Goal: Task Accomplishment & Management: Use online tool/utility

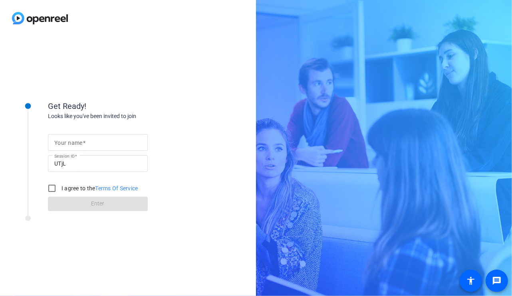
click at [75, 143] on mat-label "Your name" at bounding box center [68, 143] width 28 height 6
click at [75, 143] on input "Your name" at bounding box center [97, 143] width 87 height 10
type input "[PERSON_NAME]"
click at [50, 188] on input "I agree to the Terms Of Service" at bounding box center [52, 189] width 16 height 16
checkbox input "true"
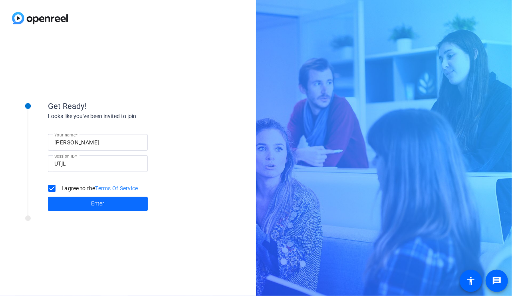
click at [85, 203] on span at bounding box center [98, 204] width 100 height 19
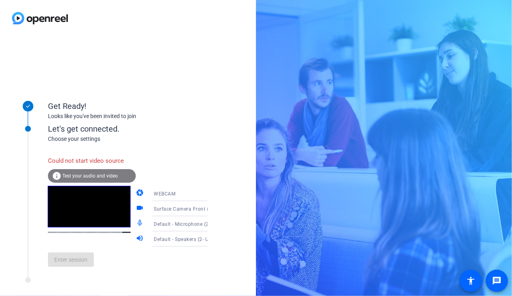
click at [211, 196] on icon at bounding box center [216, 194] width 10 height 10
click at [197, 145] on div at bounding box center [256, 148] width 512 height 296
click at [214, 194] on icon at bounding box center [216, 194] width 4 height 2
click at [160, 212] on span "WEBCAM" at bounding box center [153, 210] width 21 height 10
click at [211, 195] on icon at bounding box center [216, 194] width 10 height 10
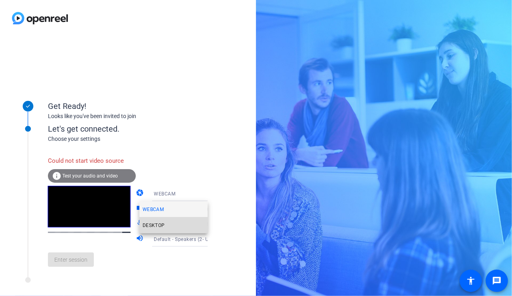
click at [172, 226] on mat-option "DESKTOP" at bounding box center [173, 226] width 68 height 16
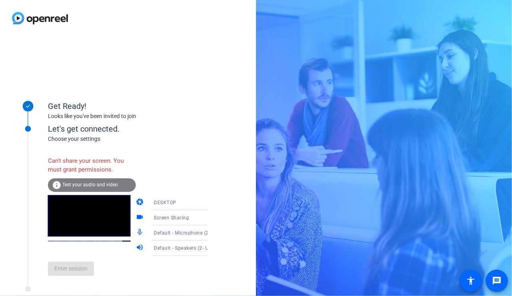
click at [80, 185] on span "Test your audio and video" at bounding box center [90, 185] width 56 height 6
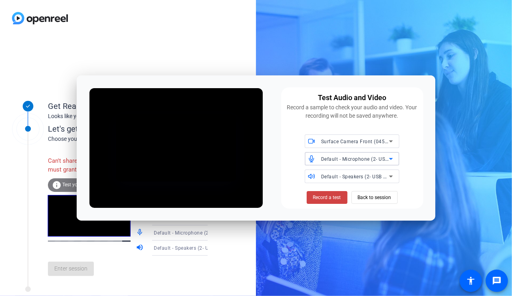
click at [392, 161] on icon at bounding box center [391, 159] width 10 height 10
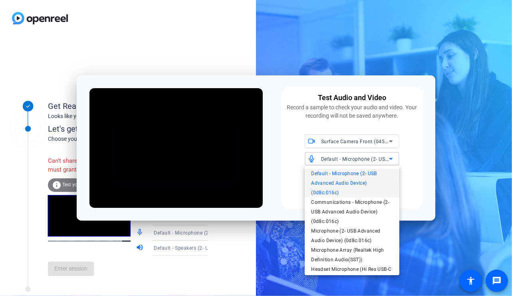
click at [392, 161] on div at bounding box center [256, 148] width 512 height 296
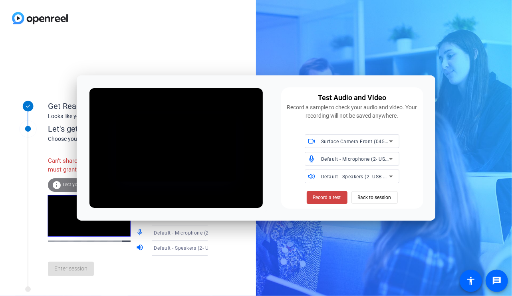
click at [392, 176] on icon at bounding box center [391, 177] width 4 height 2
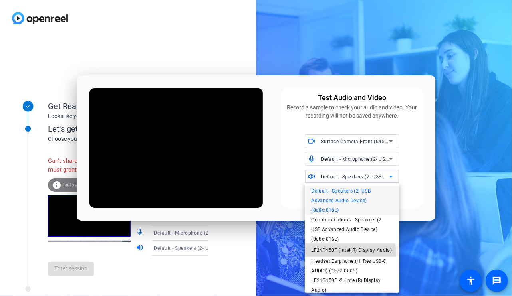
click at [324, 255] on span "LF24T450F (Intel(R) Display Audio)" at bounding box center [351, 251] width 81 height 10
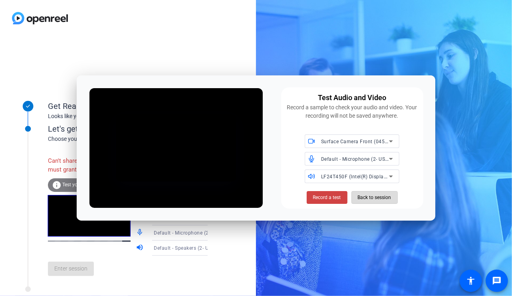
click at [371, 197] on span "Back to session" at bounding box center [375, 197] width 34 height 15
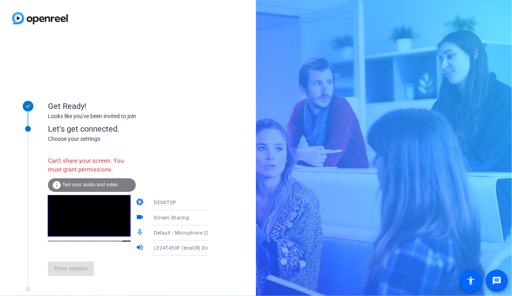
click at [68, 275] on div "Enter session" at bounding box center [136, 269] width 176 height 26
click at [94, 218] on video at bounding box center [89, 216] width 83 height 42
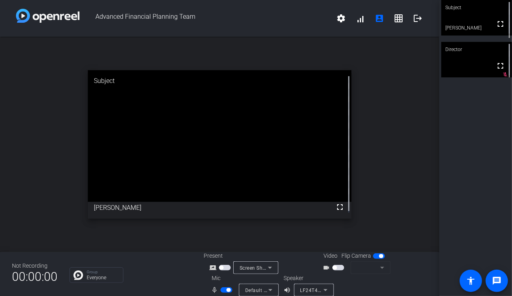
click at [336, 267] on span "button" at bounding box center [338, 268] width 12 height 6
click at [379, 265] on icon at bounding box center [382, 268] width 10 height 10
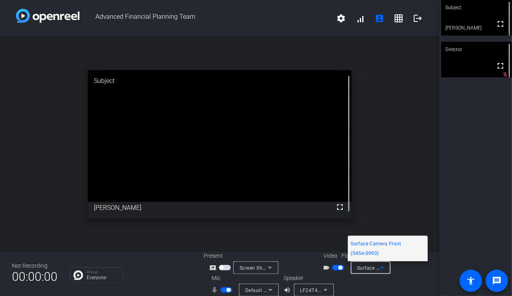
click at [388, 183] on div at bounding box center [256, 148] width 512 height 296
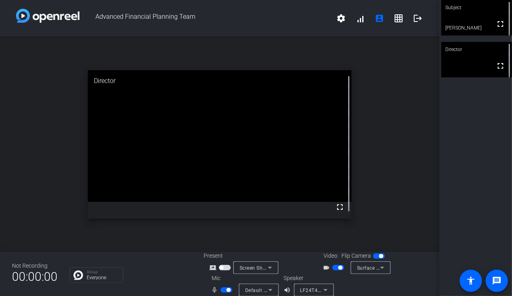
click at [315, 290] on span "LF24T450F (Intel(R) Display Audio)" at bounding box center [341, 290] width 82 height 6
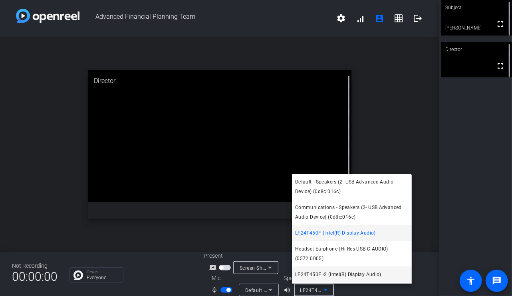
click at [311, 276] on span "LF24T450F -2 (Intel(R) Display Audio)" at bounding box center [338, 275] width 86 height 10
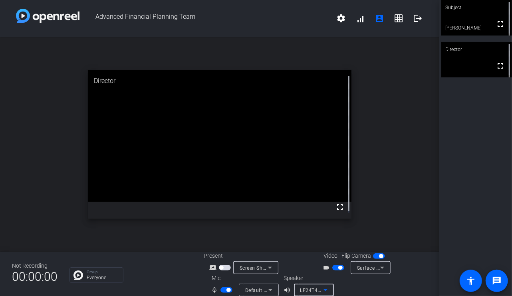
click at [314, 290] on span "LF24T450F -2 (Intel(R) Display Audio)" at bounding box center [344, 290] width 88 height 6
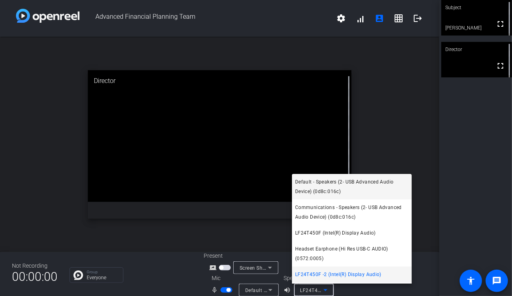
click at [325, 188] on span "Default - Speakers (2- USB Advanced Audio Device) (0d8c:016c)" at bounding box center [351, 186] width 113 height 19
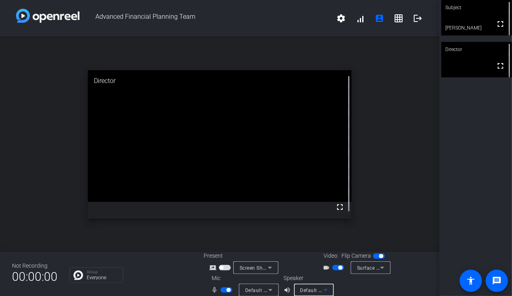
click at [324, 292] on icon at bounding box center [326, 291] width 10 height 10
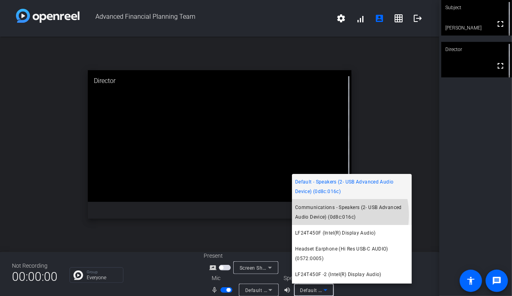
click at [323, 215] on span "Communications - Speakers (2- USB Advanced Audio Device) (0d8c:016c)" at bounding box center [351, 212] width 113 height 19
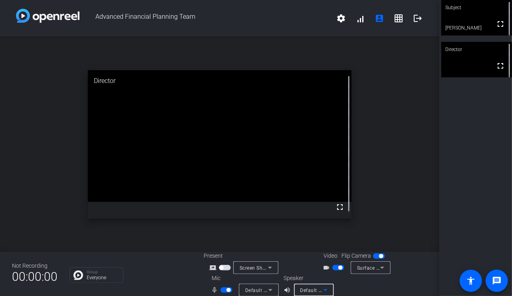
click at [317, 291] on span "Default - Speakers (2- USB Advanced Audio Device) (0d8c:016c)" at bounding box center [374, 290] width 149 height 6
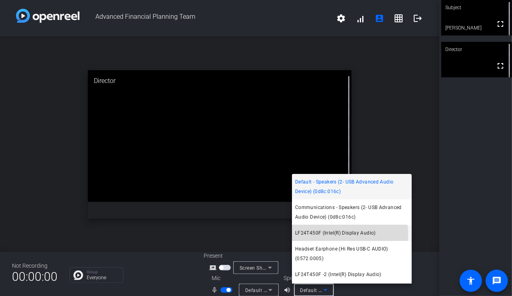
click at [332, 235] on span "LF24T450F (Intel(R) Display Audio)" at bounding box center [335, 233] width 81 height 10
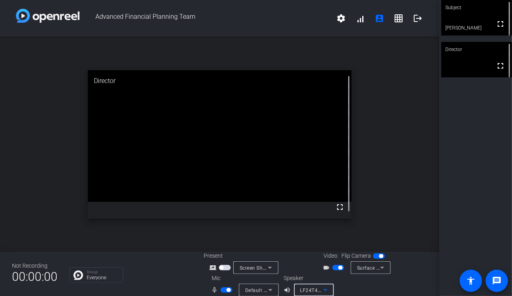
click at [324, 292] on icon at bounding box center [326, 291] width 10 height 10
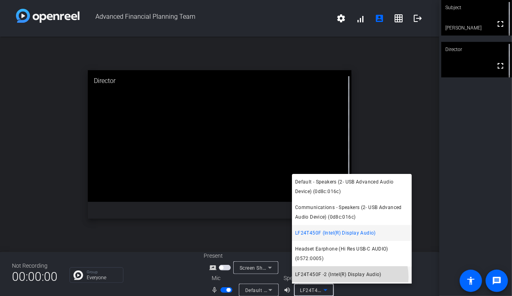
click at [345, 278] on span "LF24T450F -2 (Intel(R) Display Audio)" at bounding box center [338, 275] width 86 height 10
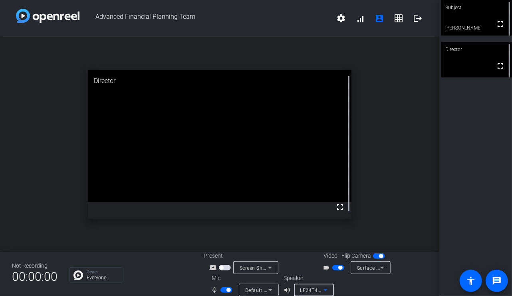
click at [315, 292] on span "LF24T450F -2 (Intel(R) Display Audio)" at bounding box center [344, 290] width 88 height 6
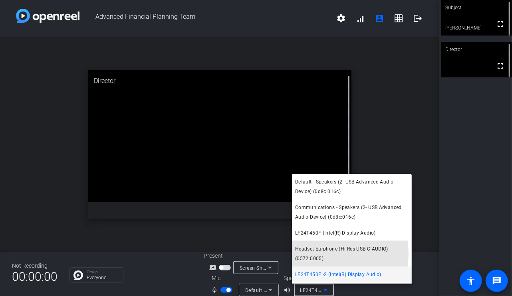
click at [327, 254] on span "Headset Earphone (Hi Res USB-C AUDIO) (0572:0005)" at bounding box center [351, 253] width 113 height 19
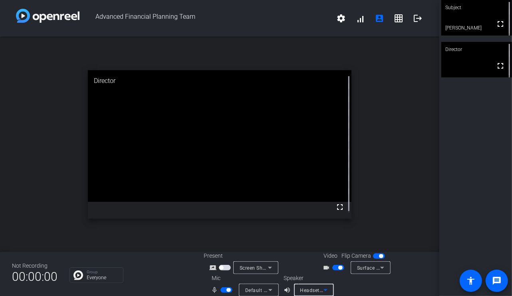
click at [318, 290] on span "Headset Earphone (Hi Res USB-C AUDIO) (0572:0005)" at bounding box center [362, 290] width 125 height 6
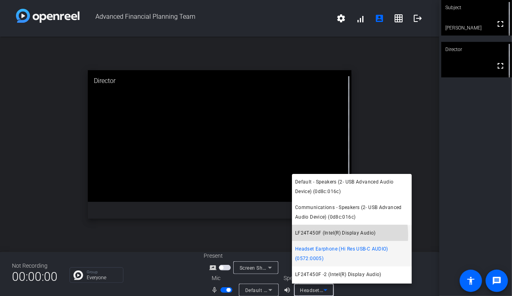
click at [329, 236] on span "LF24T450F (Intel(R) Display Audio)" at bounding box center [335, 233] width 81 height 10
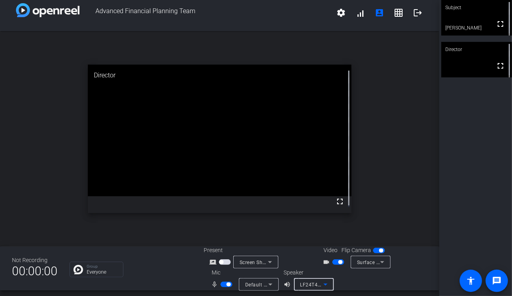
scroll to position [9, 0]
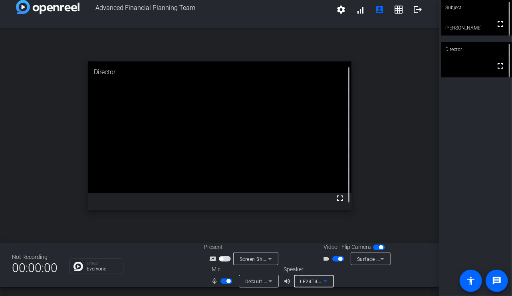
click at [330, 283] on div "LF24T450F (Intel(R) Display Audio)" at bounding box center [314, 281] width 40 height 13
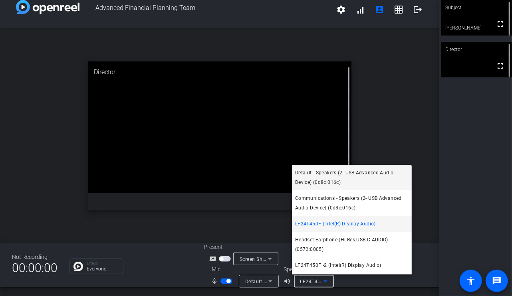
click at [316, 179] on span "Default - Speakers (2- USB Advanced Audio Device) (0d8c:016c)" at bounding box center [351, 177] width 113 height 19
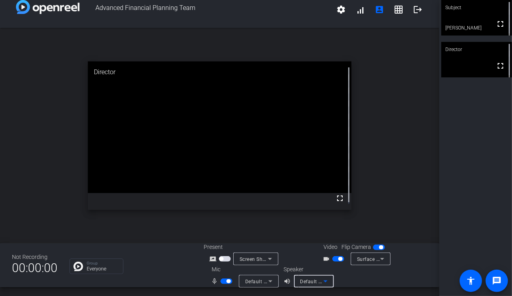
click at [326, 280] on icon at bounding box center [326, 282] width 10 height 10
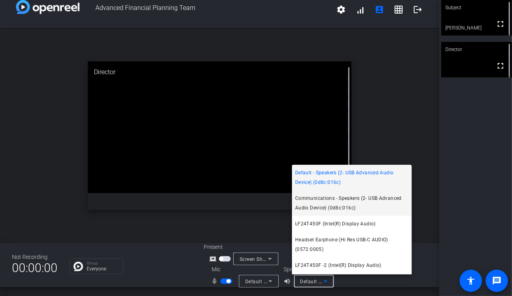
click at [342, 203] on span "Communications - Speakers (2- USB Advanced Audio Device) (0d8c:016c)" at bounding box center [351, 203] width 113 height 19
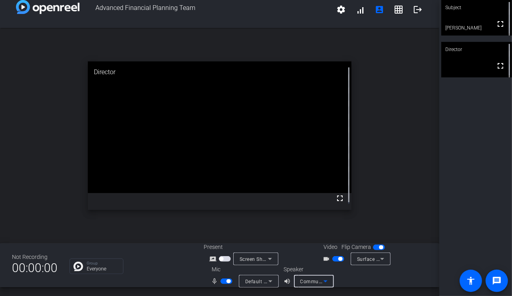
click at [300, 261] on div "Present screen_share_outline Screen Sharing" at bounding box center [260, 254] width 112 height 22
click at [476, 18] on video at bounding box center [476, 18] width 71 height 36
click at [336, 199] on mat-icon "fullscreen" at bounding box center [340, 199] width 10 height 10
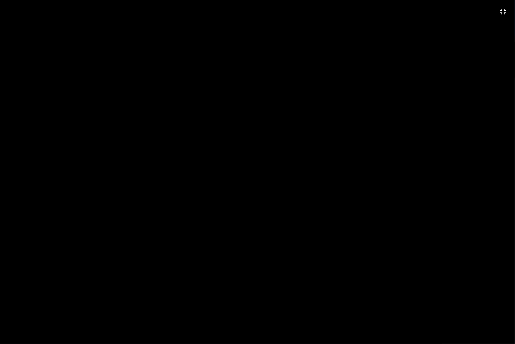
click at [105, 196] on video at bounding box center [257, 172] width 515 height 344
click at [19, 222] on video at bounding box center [257, 172] width 515 height 344
click at [502, 12] on mat-icon "fullscreen_exit" at bounding box center [503, 12] width 10 height 10
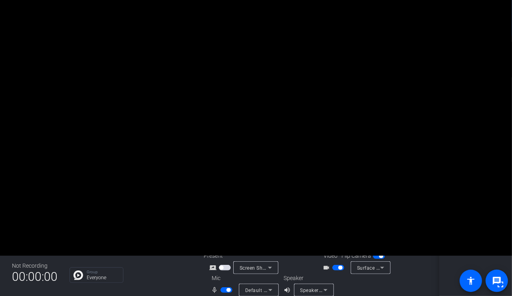
scroll to position [0, 0]
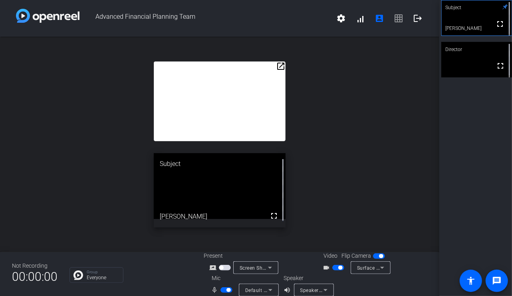
click at [279, 67] on mat-icon "open_in_new" at bounding box center [281, 67] width 10 height 10
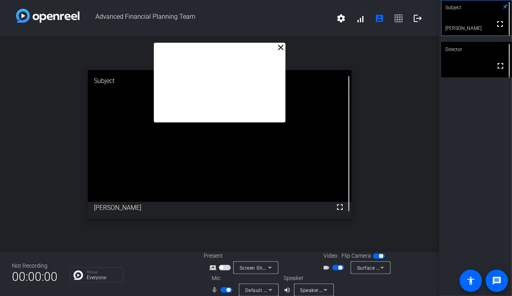
click at [280, 48] on mat-icon "close" at bounding box center [281, 48] width 10 height 10
